Goal: Complete application form

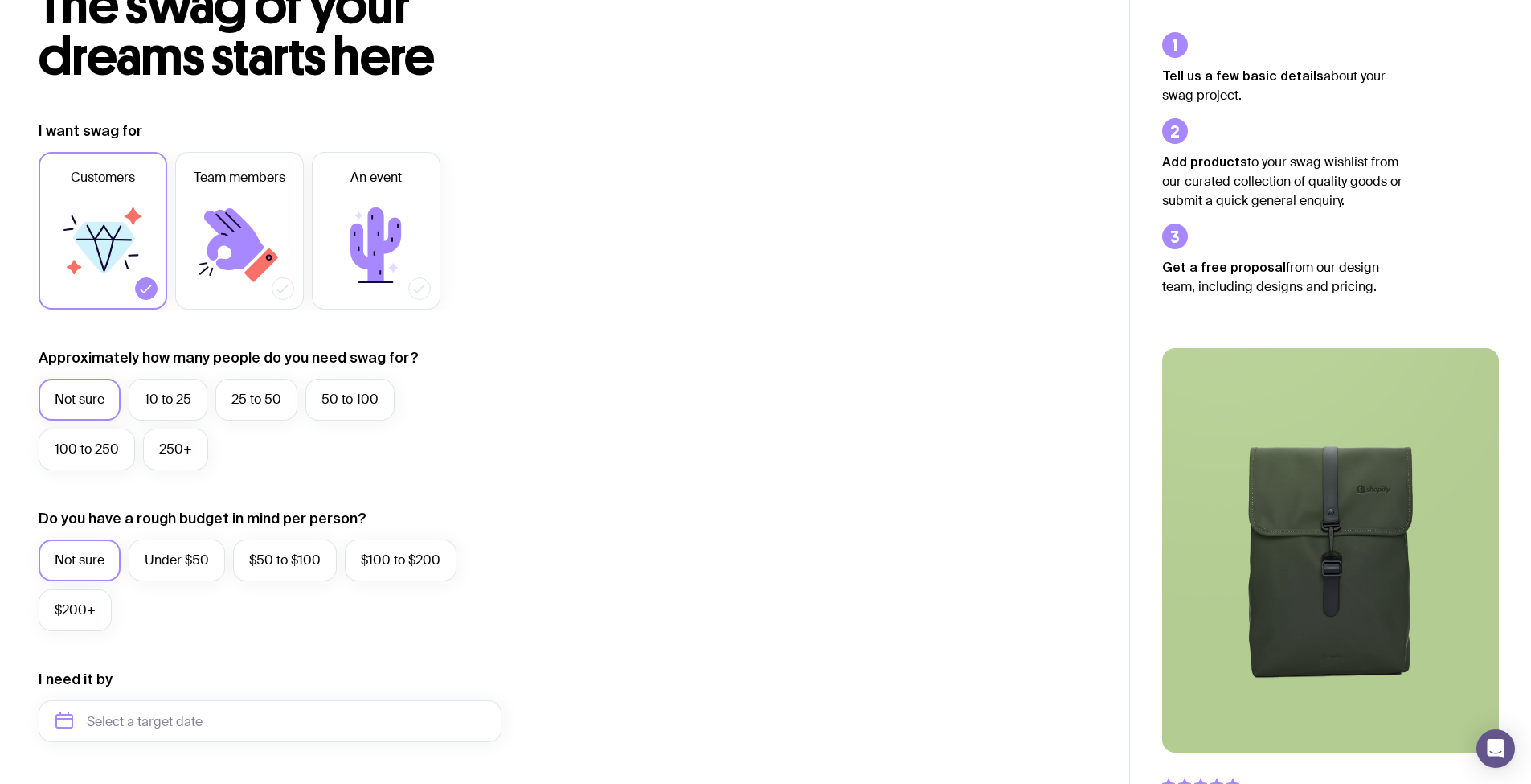
scroll to position [161, 0]
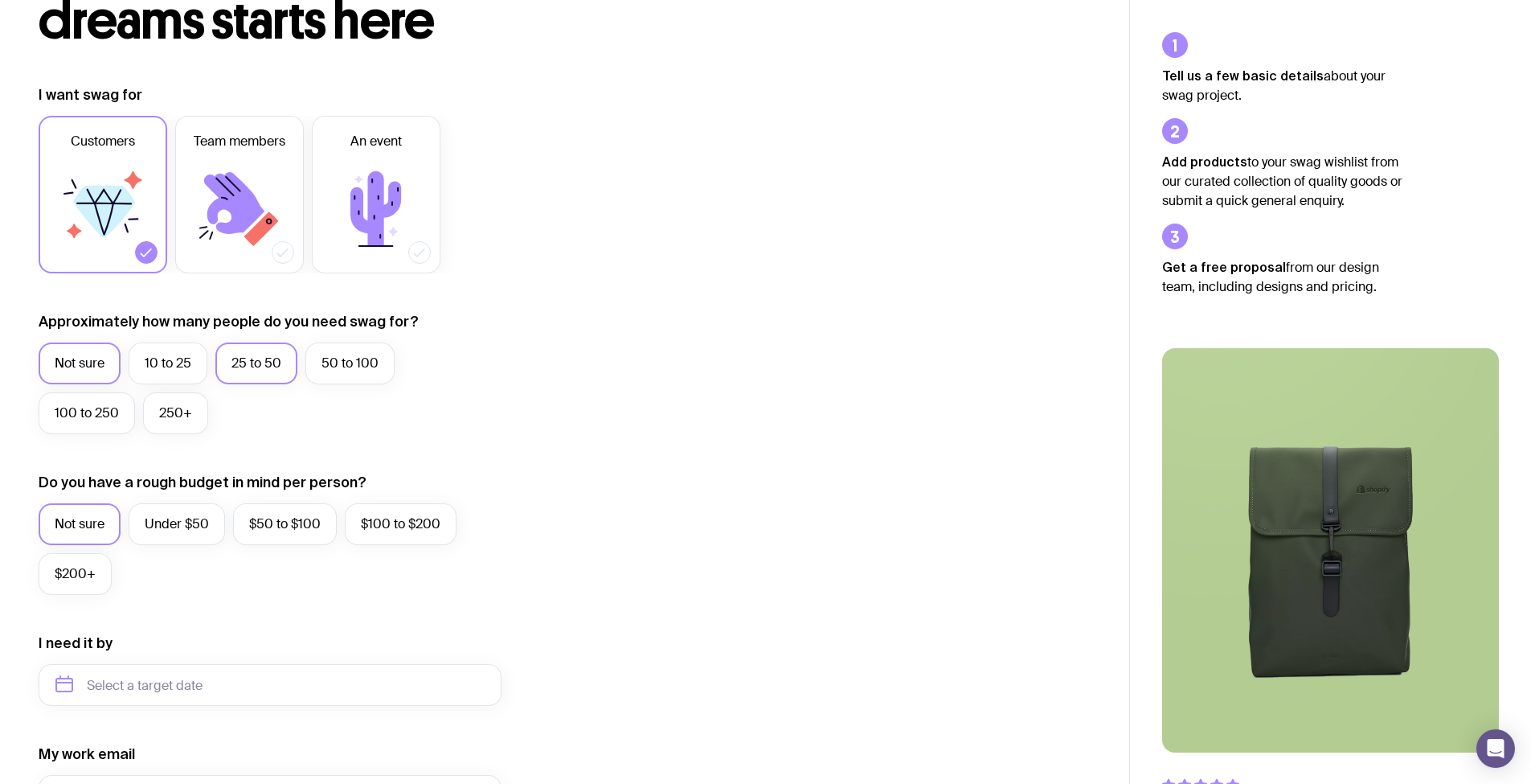
click at [242, 351] on label "25 to 50" at bounding box center [256, 363] width 82 height 42
click at [0, 0] on input "25 to 50" at bounding box center [0, 0] width 0 height 0
click at [99, 355] on label "Not sure" at bounding box center [79, 363] width 82 height 42
click at [0, 0] on input "Not sure" at bounding box center [0, 0] width 0 height 0
click at [258, 526] on label "$50 to $100" at bounding box center [285, 523] width 104 height 42
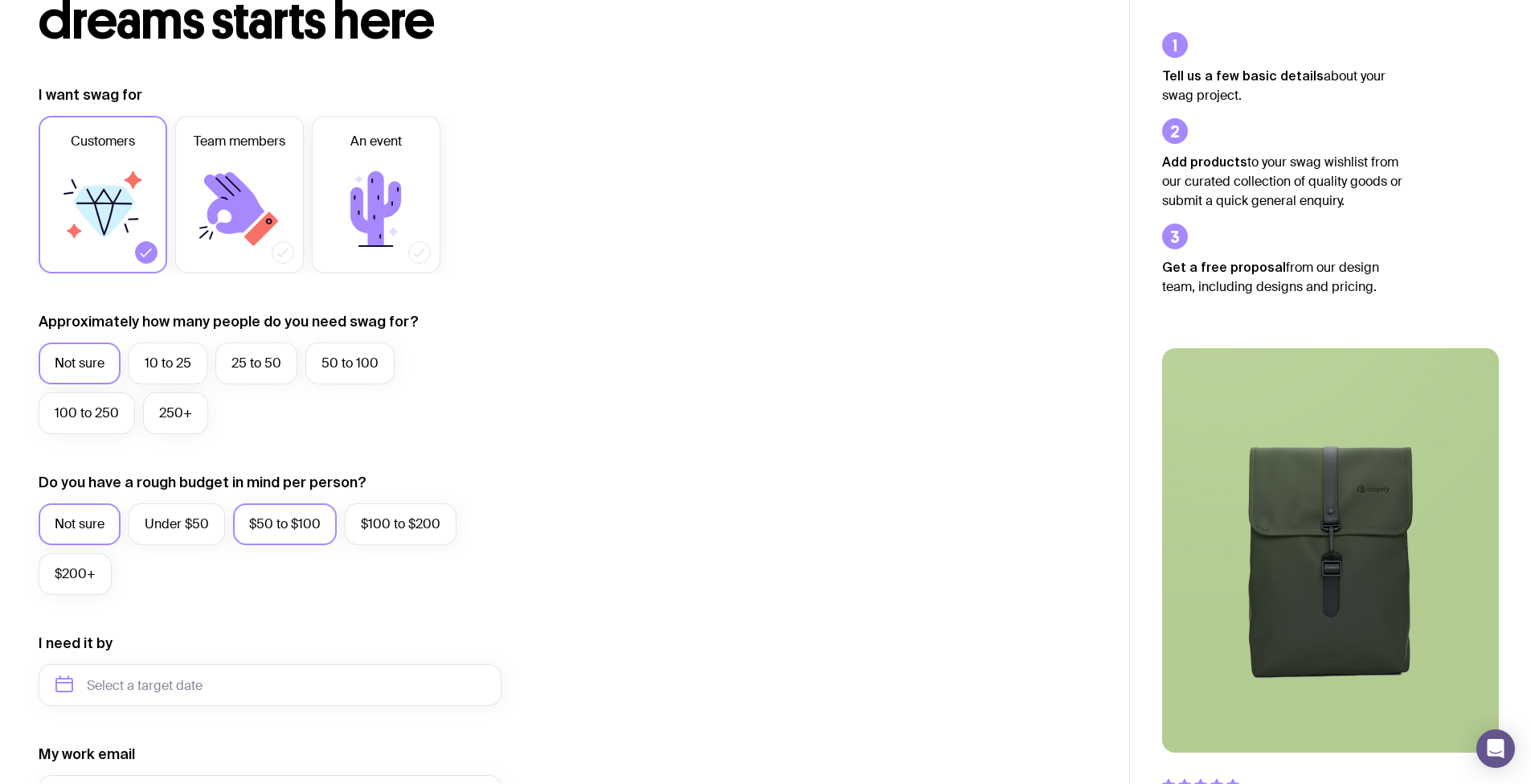
click at [0, 0] on input "$50 to $100" at bounding box center [0, 0] width 0 height 0
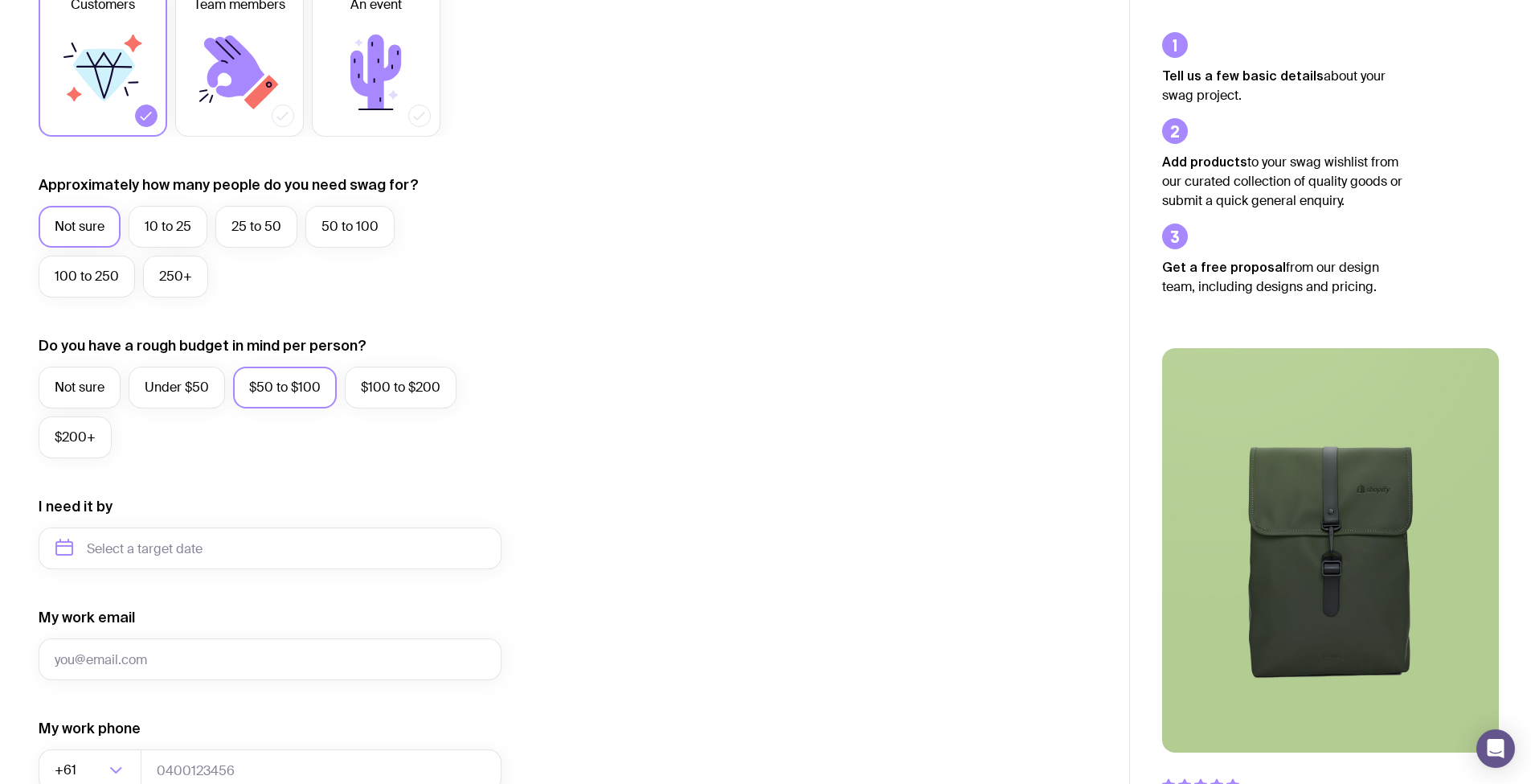
scroll to position [402, 0]
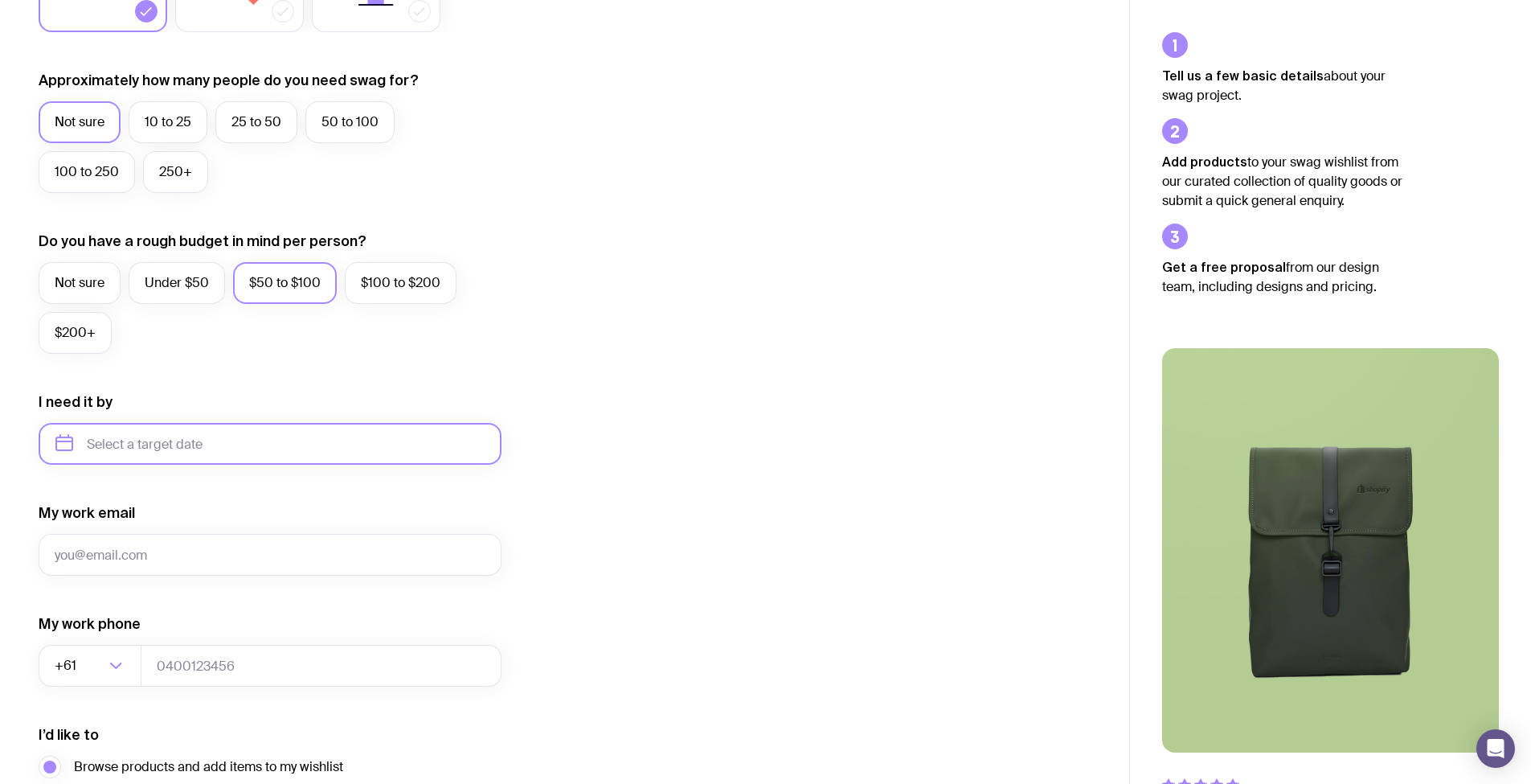
click at [265, 453] on input "text" at bounding box center [270, 444] width 463 height 42
click at [77, 642] on button "Oct" at bounding box center [76, 641] width 59 height 32
type input "[DATE]"
click at [292, 562] on input "My work email" at bounding box center [270, 554] width 463 height 42
type input "[EMAIL_ADDRESS][DOMAIN_NAME]"
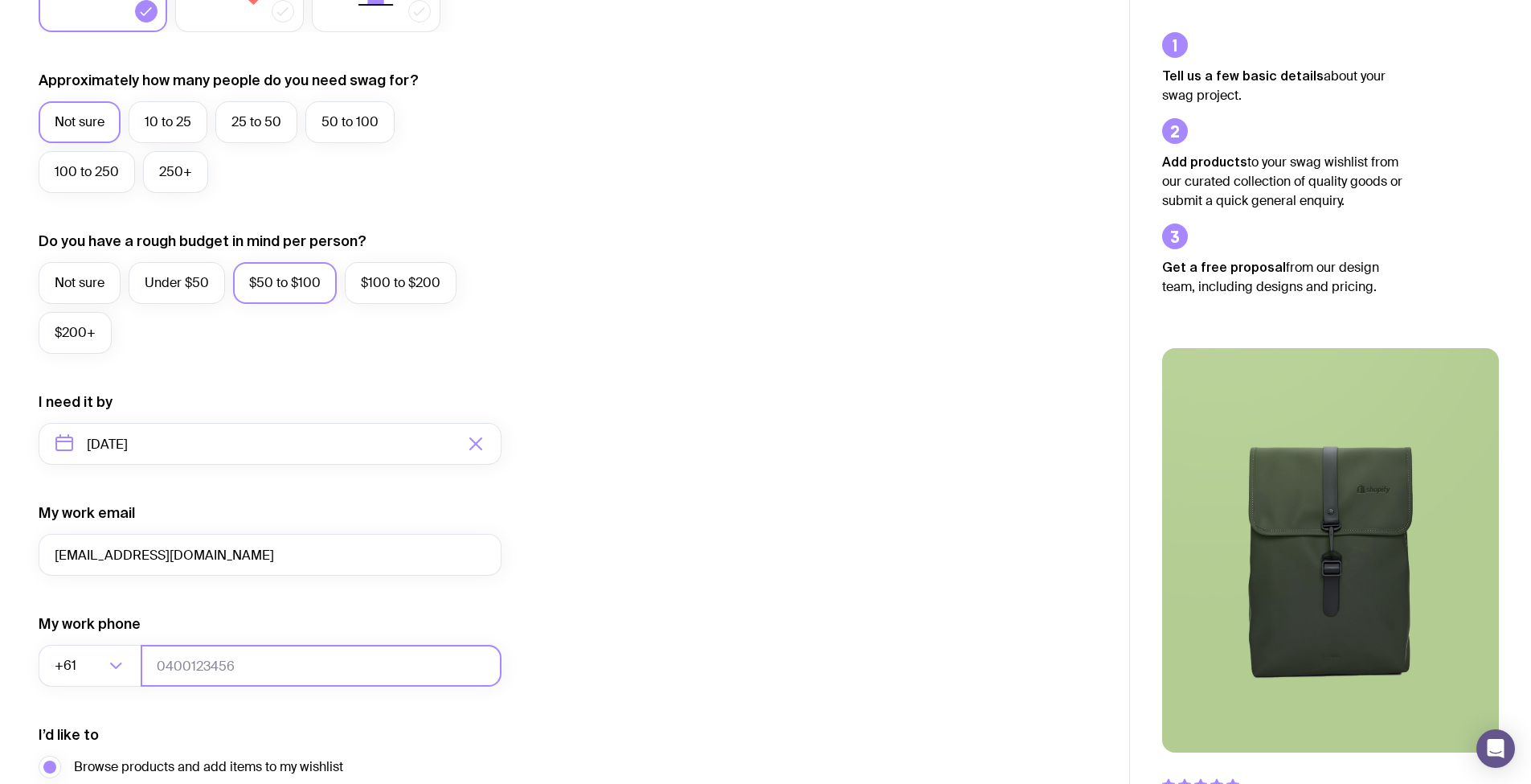
click at [217, 658] on input "tel" at bounding box center [322, 665] width 361 height 42
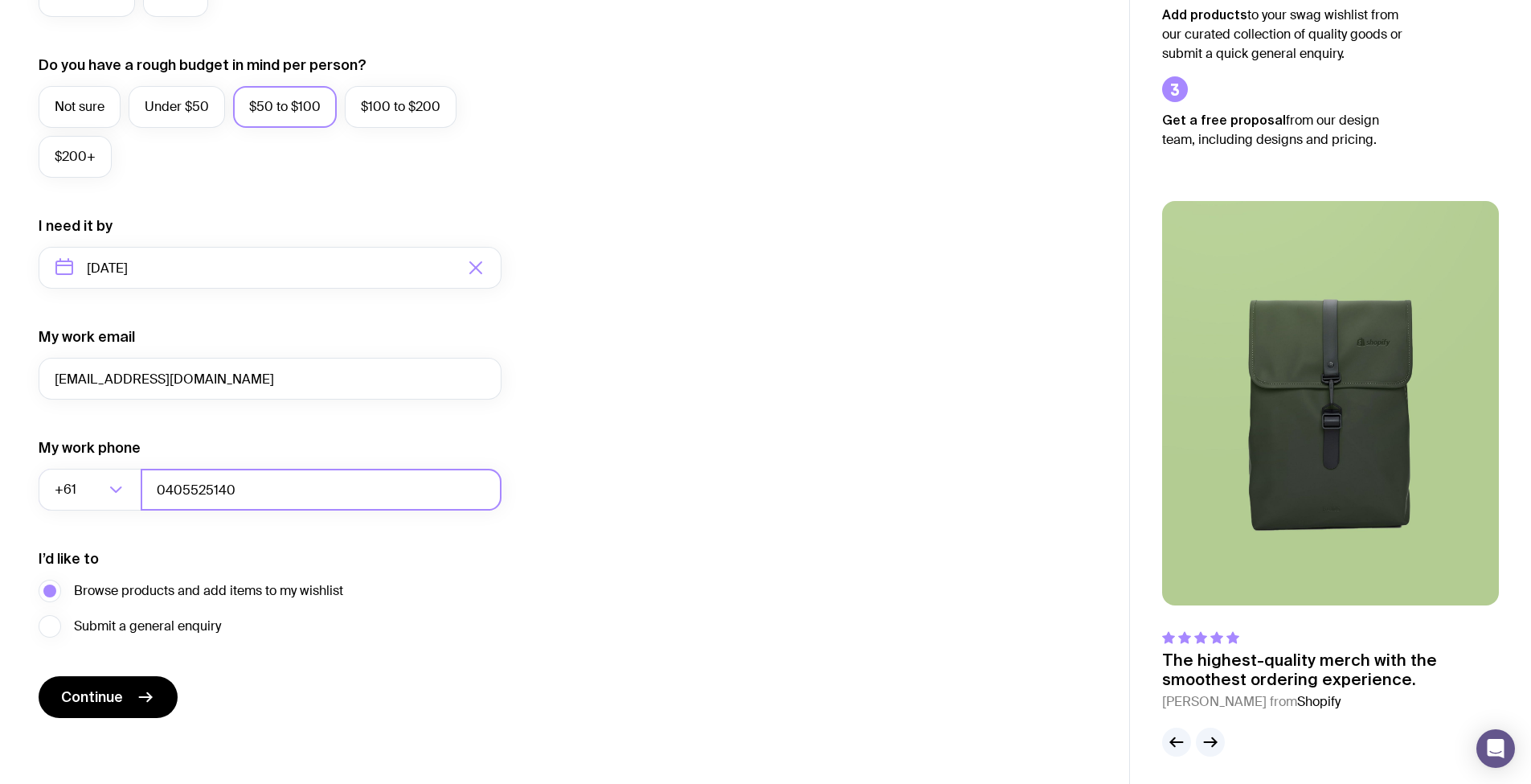
scroll to position [583, 0]
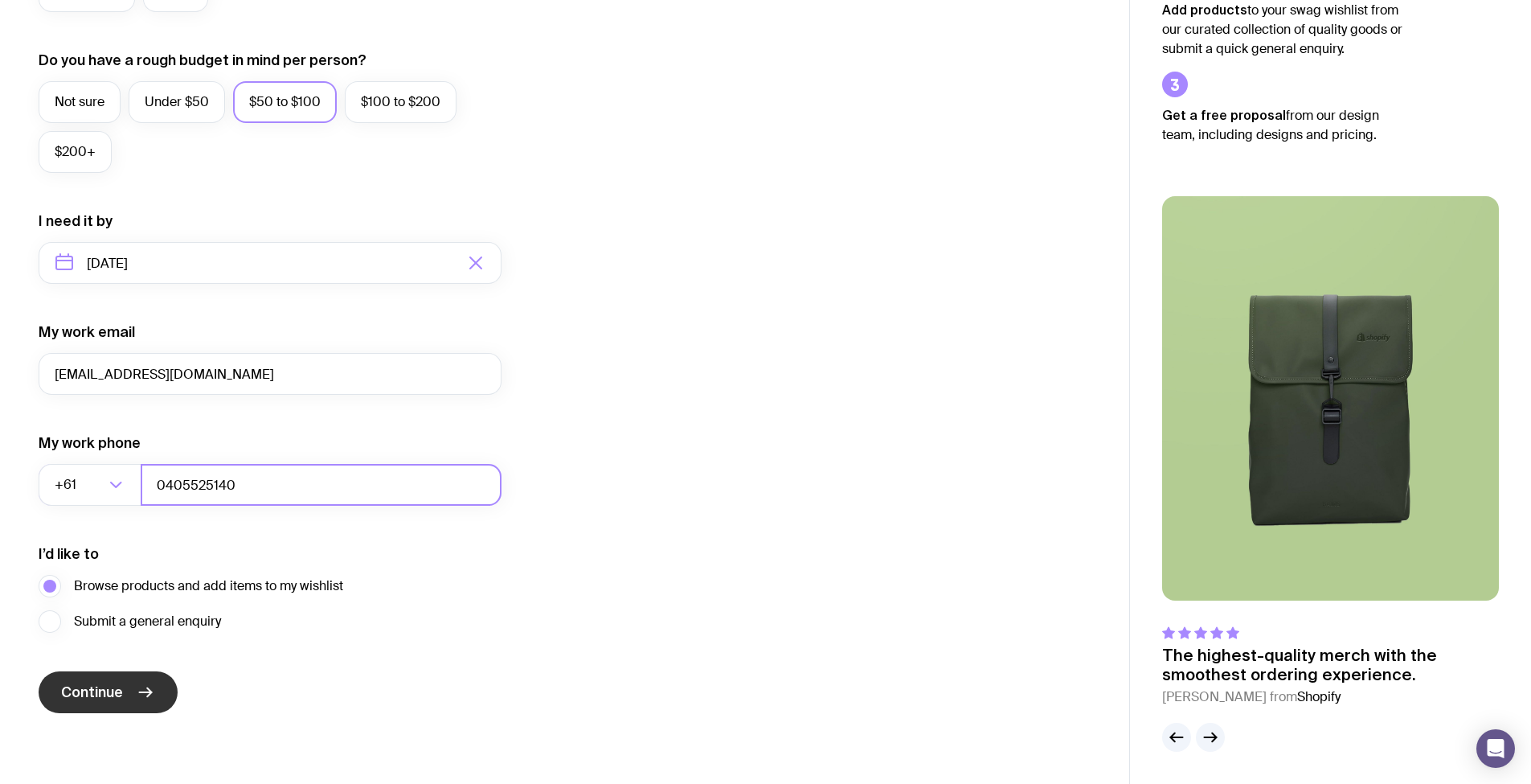
type input "0405525140"
click at [118, 682] on button "Continue" at bounding box center [108, 692] width 139 height 42
